Goal: Transaction & Acquisition: Book appointment/travel/reservation

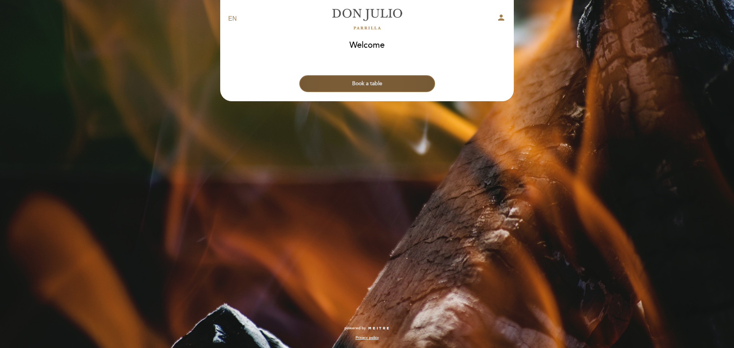
click at [377, 84] on button "Book a table" at bounding box center [367, 83] width 136 height 17
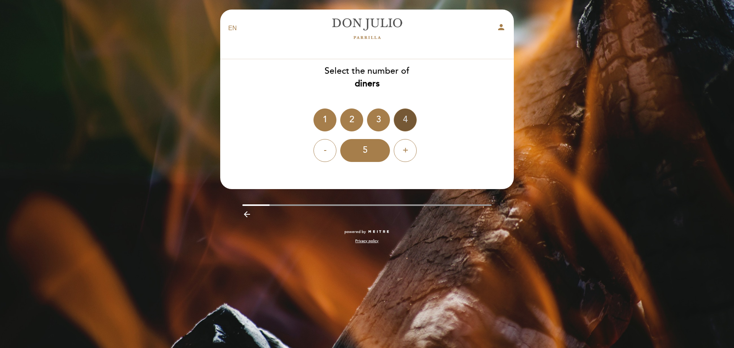
click at [400, 119] on div "4" at bounding box center [405, 120] width 23 height 23
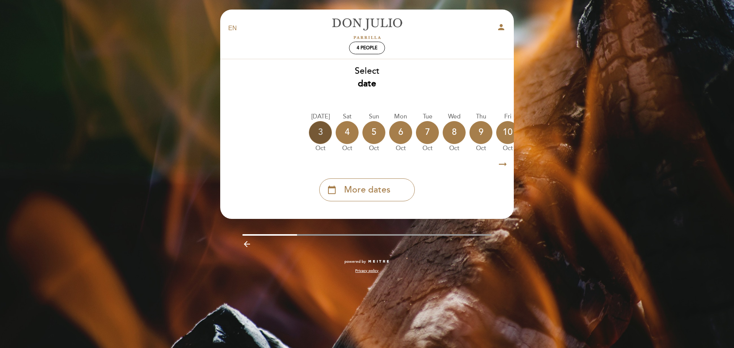
click at [327, 131] on div "3" at bounding box center [320, 132] width 23 height 23
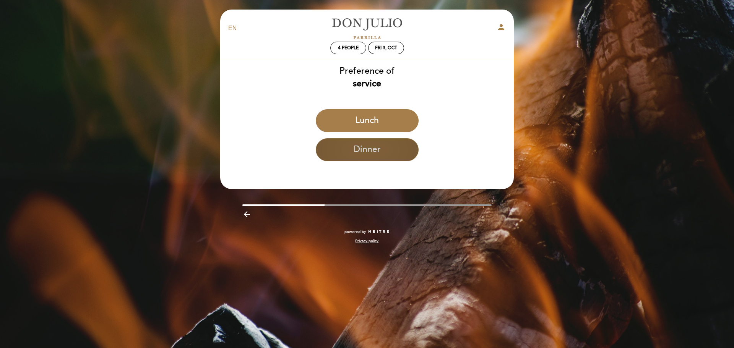
click at [376, 149] on button "Dinner" at bounding box center [367, 149] width 103 height 23
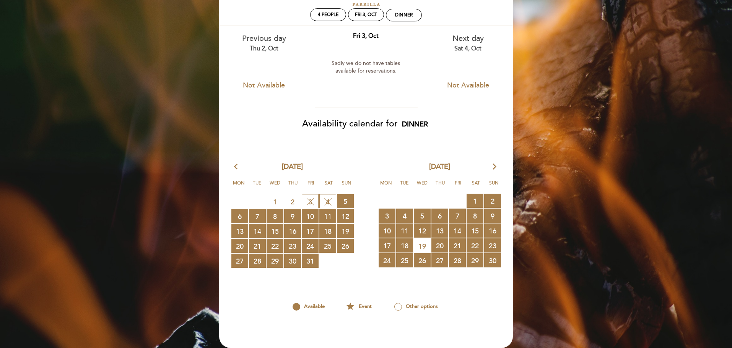
scroll to position [76, 0]
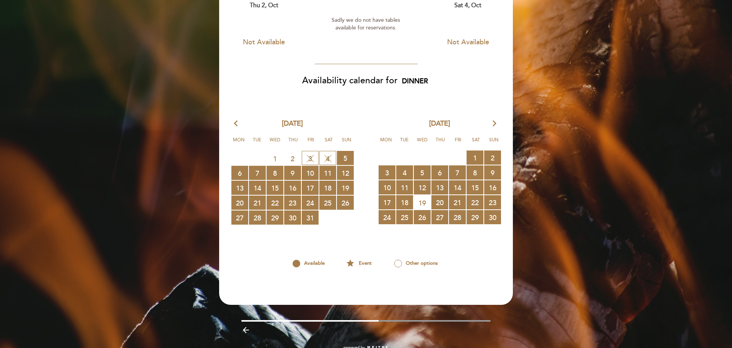
click at [347, 159] on span "5 RESERVATIONS AVAILABLE" at bounding box center [345, 158] width 17 height 14
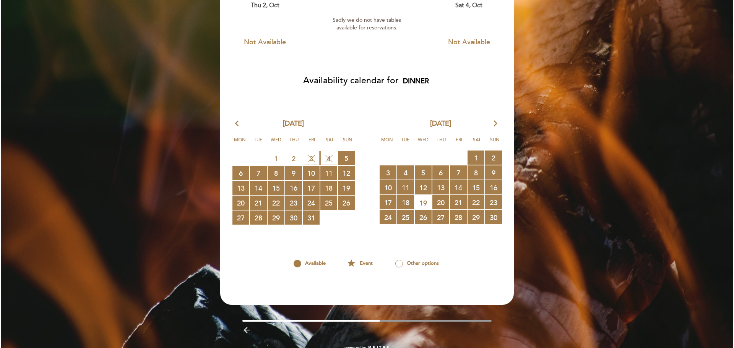
scroll to position [0, 0]
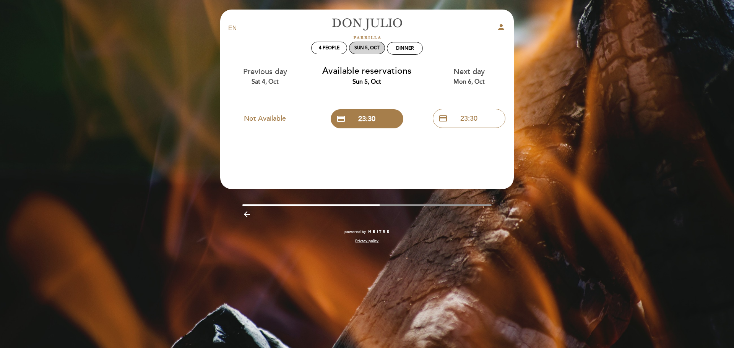
click at [371, 47] on div "Sun 5, Oct" at bounding box center [366, 48] width 25 height 6
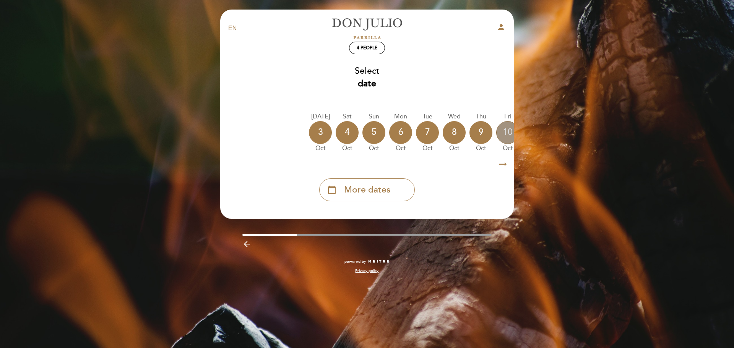
click at [510, 134] on div "10" at bounding box center [507, 132] width 23 height 23
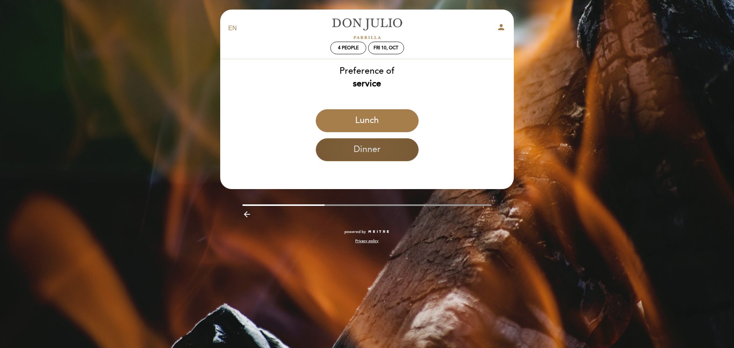
click at [372, 150] on button "Dinner" at bounding box center [367, 149] width 103 height 23
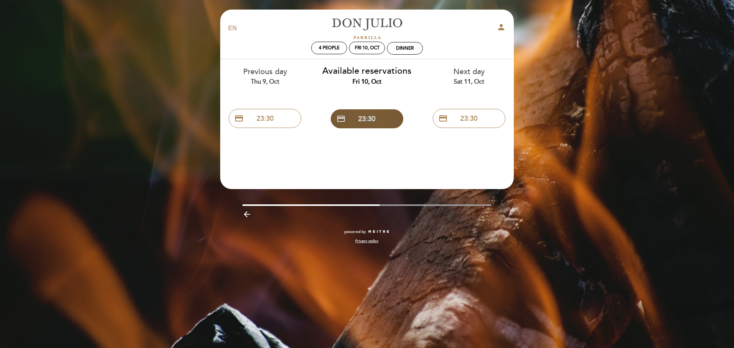
drag, startPoint x: 472, startPoint y: 120, endPoint x: 355, endPoint y: 119, distance: 117.0
click at [355, 119] on div "Previous day Thu 9, Oct credit_card 23:30 Available reservations Fri 10, Oct cr…" at bounding box center [367, 95] width 306 height 73
click at [362, 48] on div "Fri 10, Oct" at bounding box center [367, 48] width 25 height 6
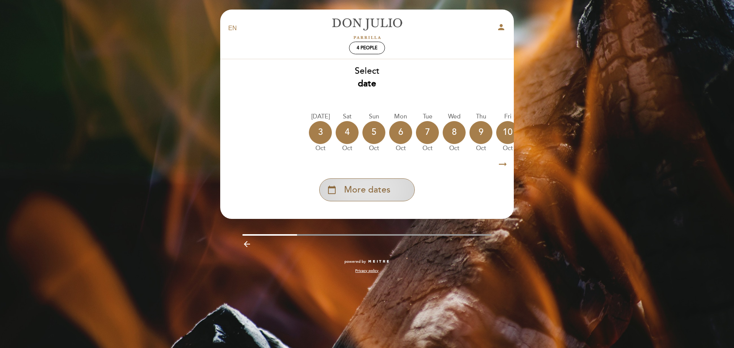
click at [386, 187] on span "More dates" at bounding box center [367, 190] width 46 height 13
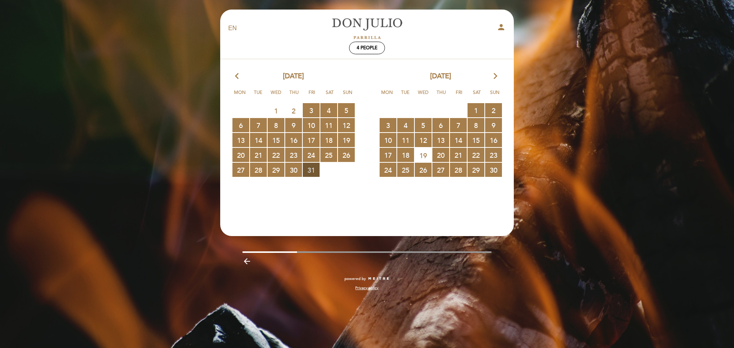
click at [304, 171] on span "31 RESERVATIONS AVAILABLE" at bounding box center [311, 170] width 17 height 14
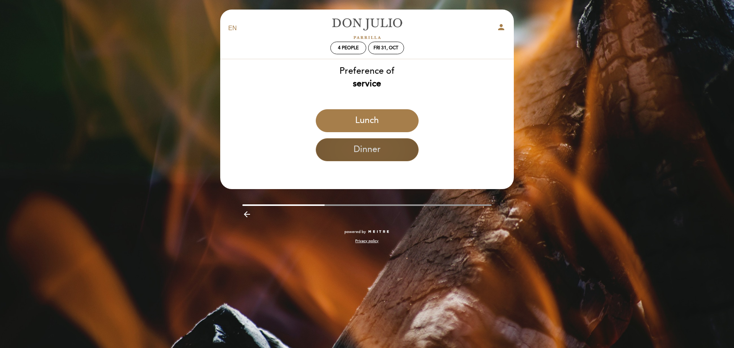
click at [358, 146] on button "Dinner" at bounding box center [367, 149] width 103 height 23
